Goal: Task Accomplishment & Management: Manage account settings

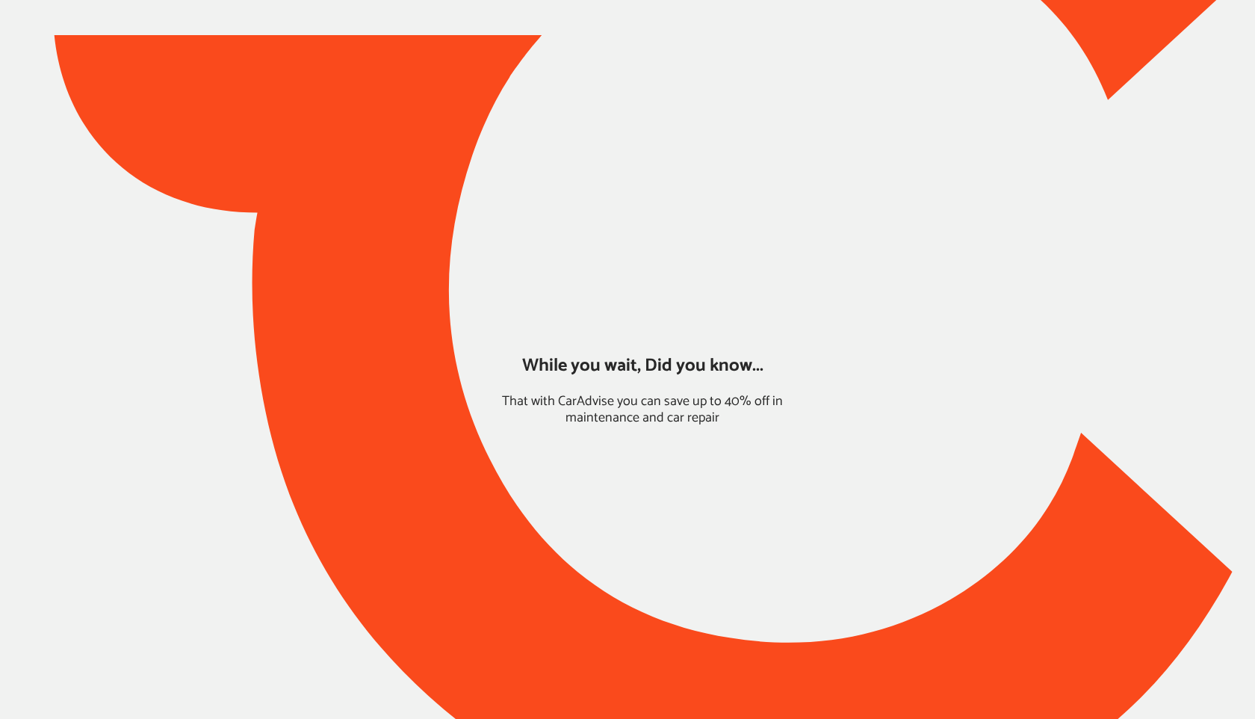
type input "*****"
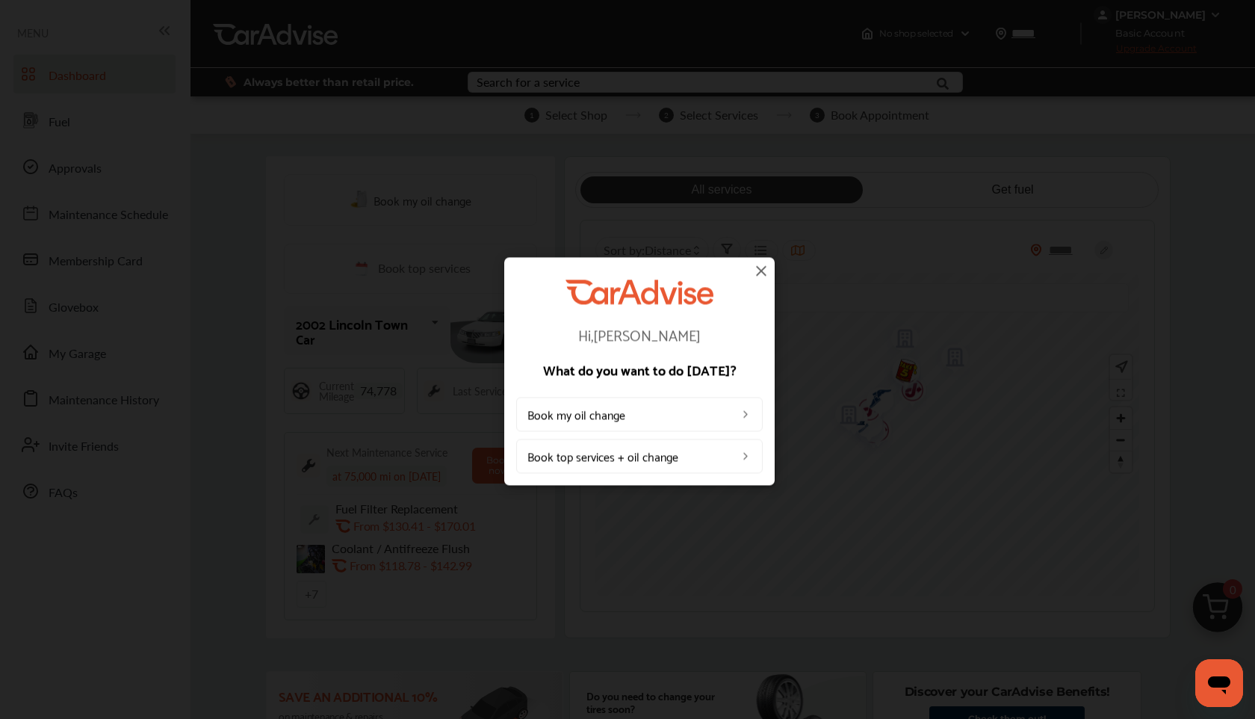
click at [765, 276] on img at bounding box center [761, 270] width 18 height 18
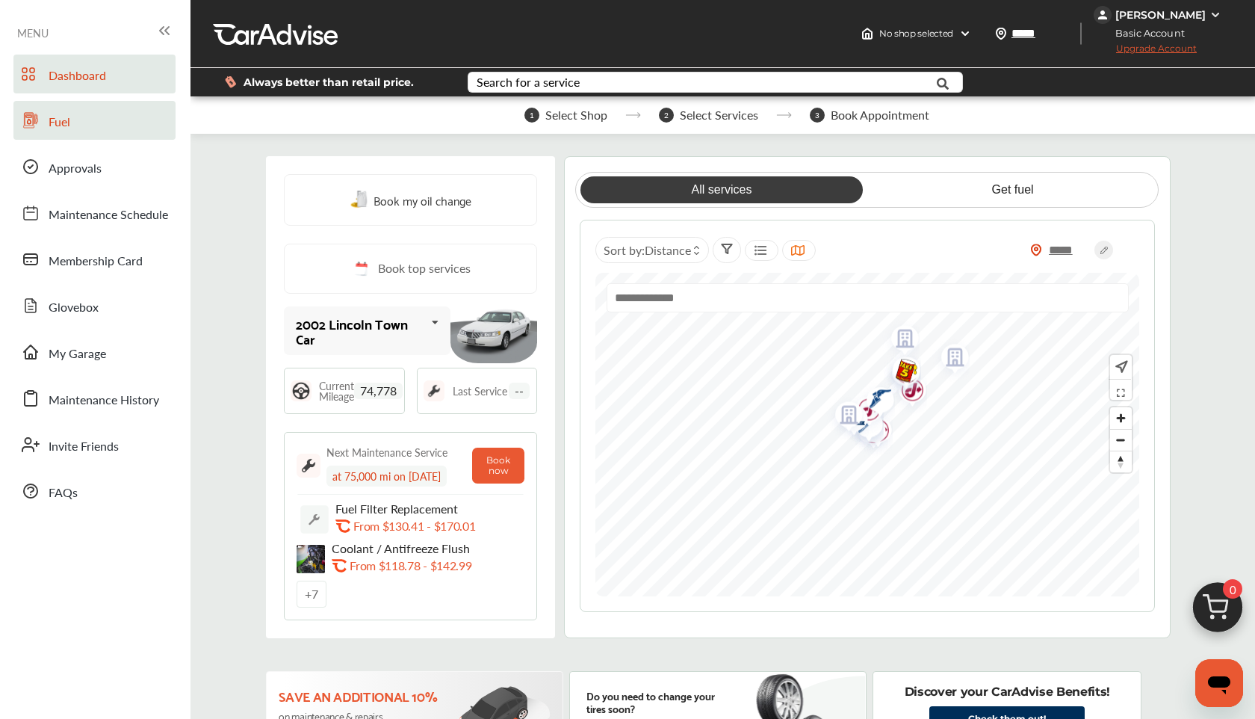
click at [34, 126] on icon at bounding box center [31, 120] width 18 height 18
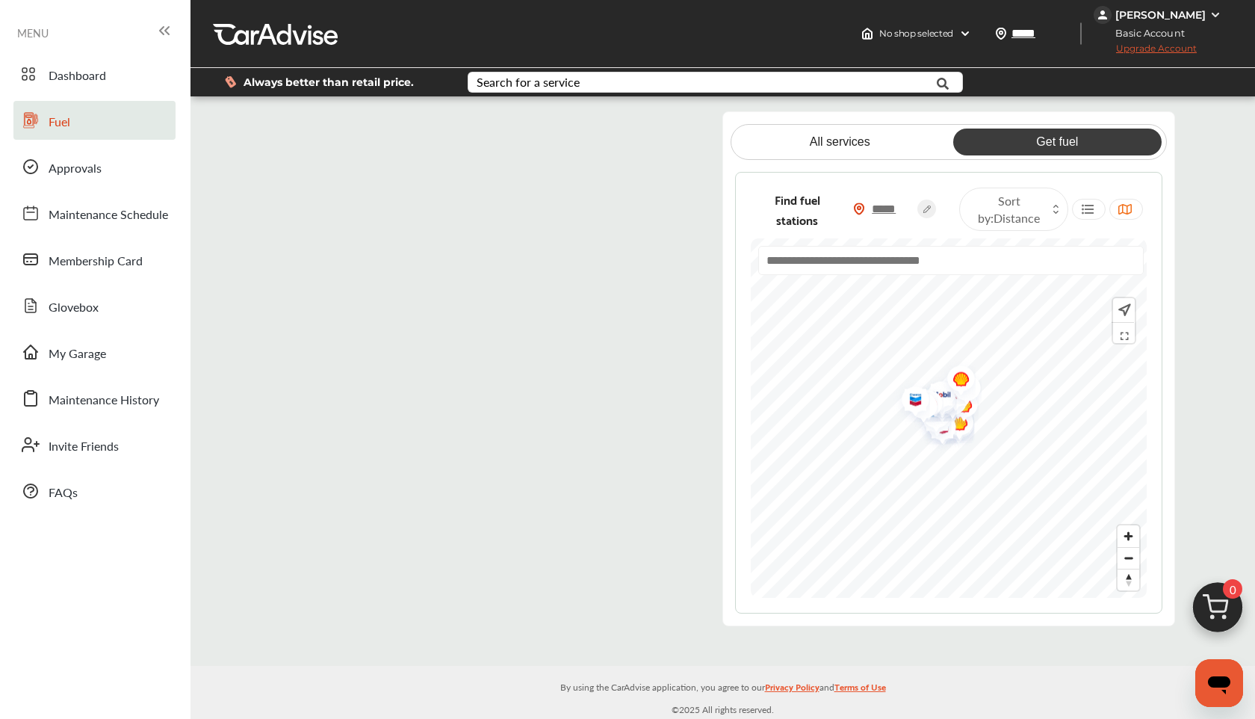
click at [1134, 19] on div "[PERSON_NAME]" at bounding box center [1160, 14] width 90 height 13
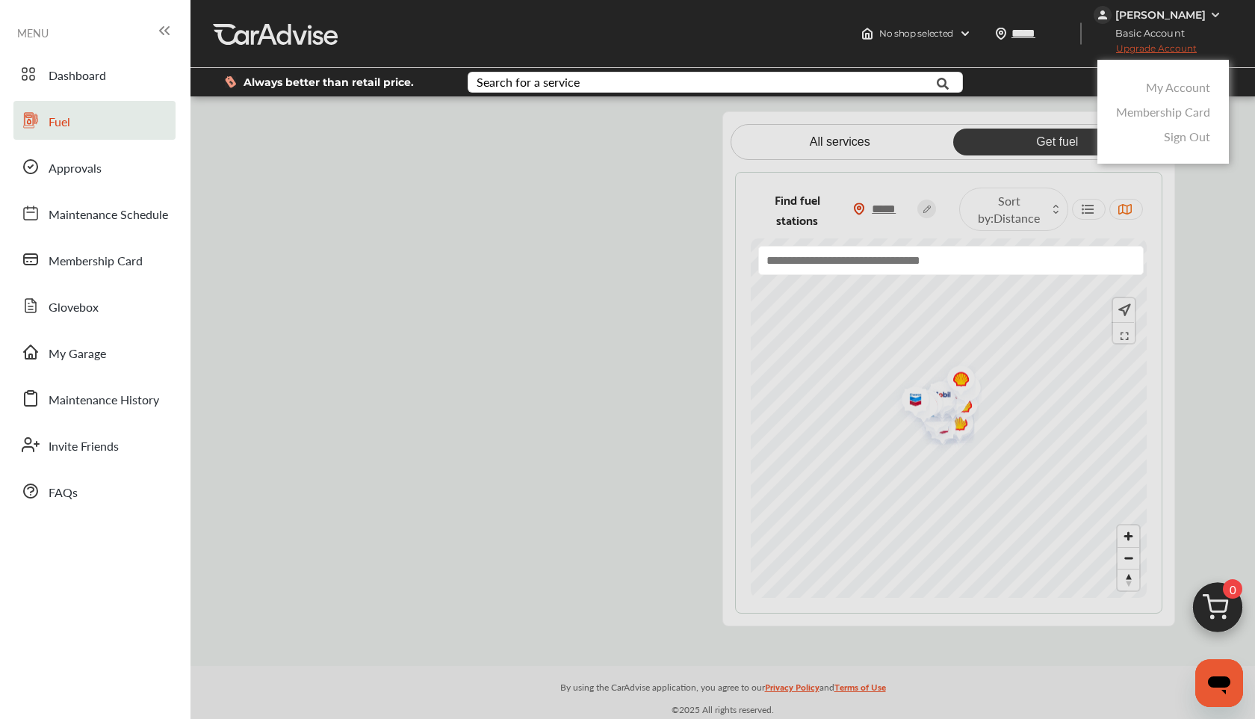
click at [1151, 82] on link "My Account" at bounding box center [1178, 86] width 64 height 17
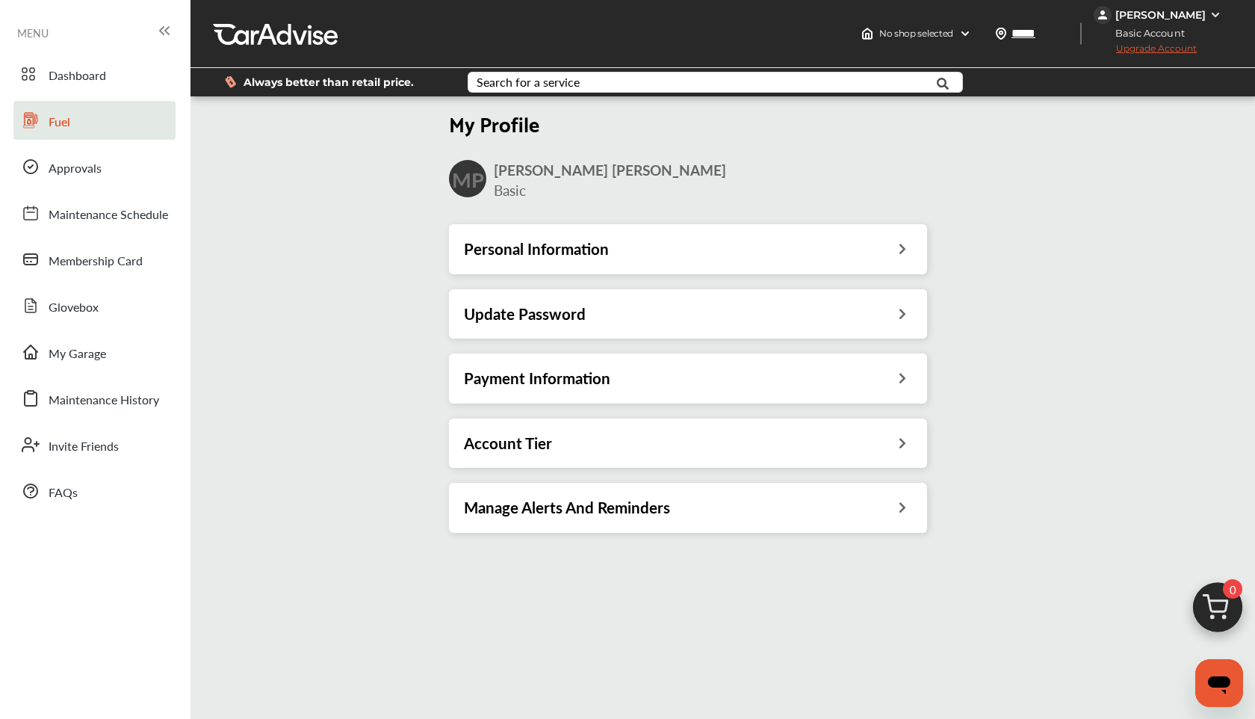
click at [689, 362] on div "Payment Information" at bounding box center [688, 377] width 478 height 49
click at [685, 371] on div "Payment Information" at bounding box center [688, 377] width 448 height 19
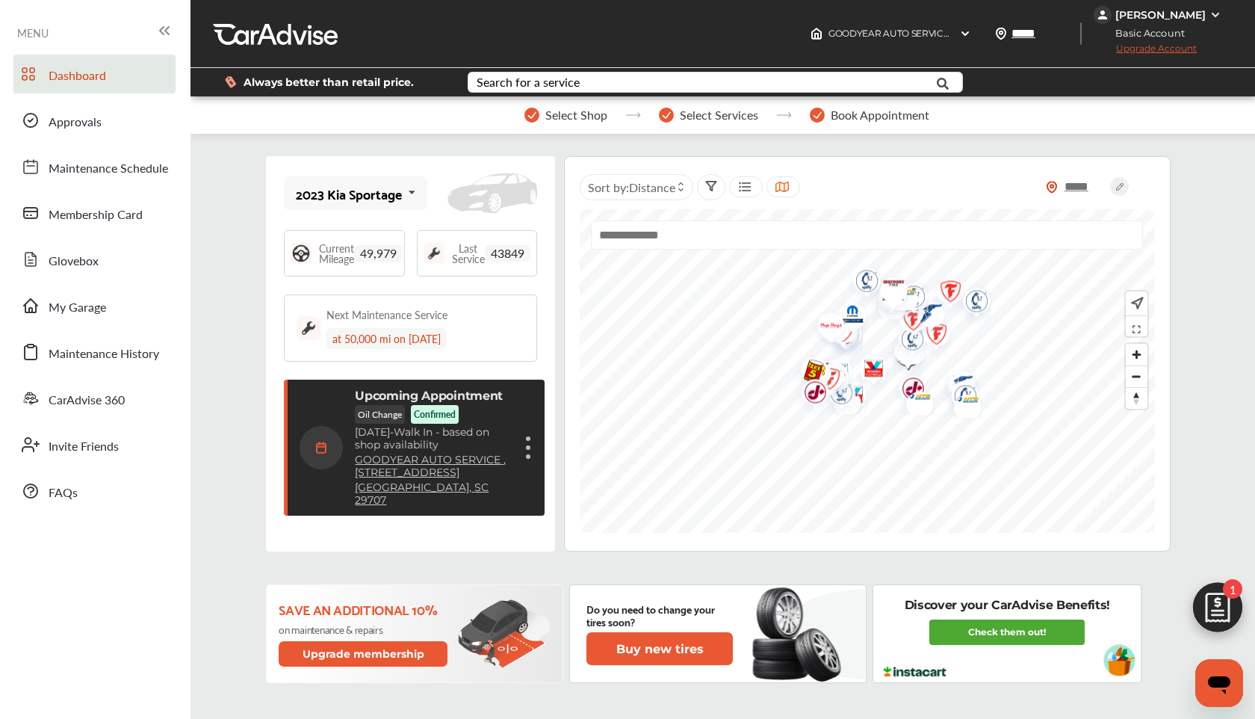
click at [1249, 623] on img at bounding box center [1218, 611] width 72 height 72
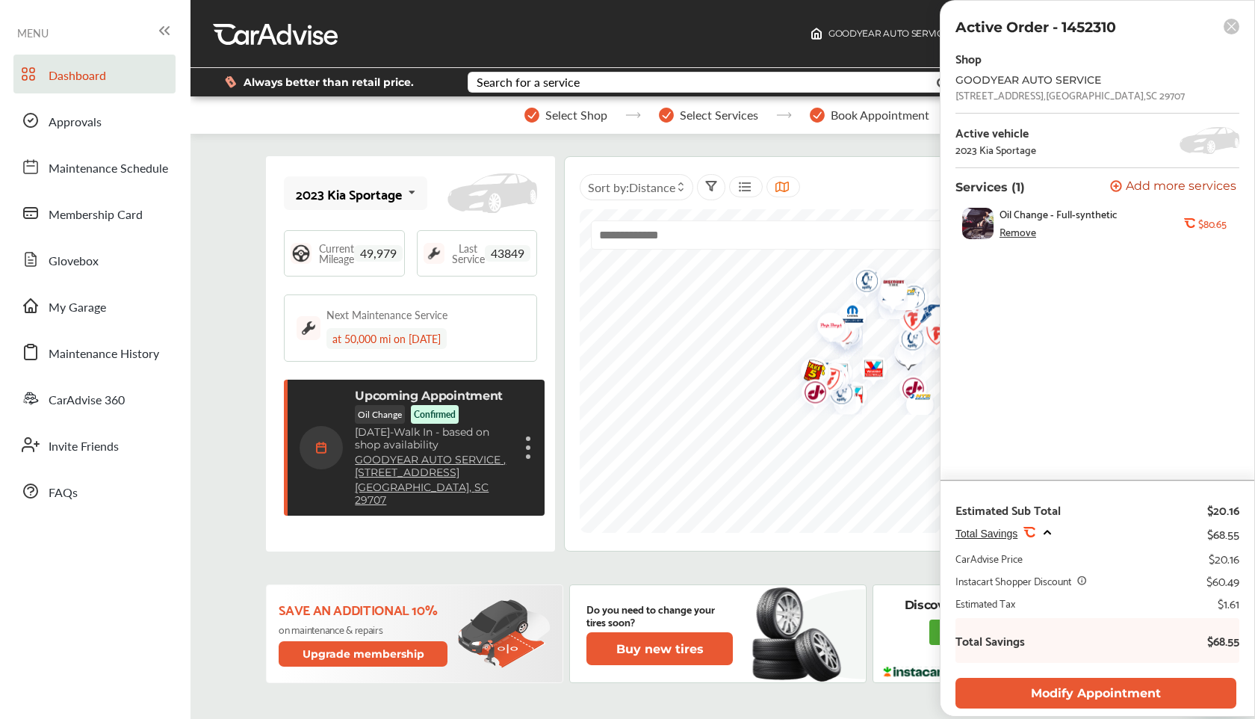
click at [1239, 620] on div "Total Savings $68.55" at bounding box center [1098, 640] width 284 height 45
